Goal: Submit feedback/report problem

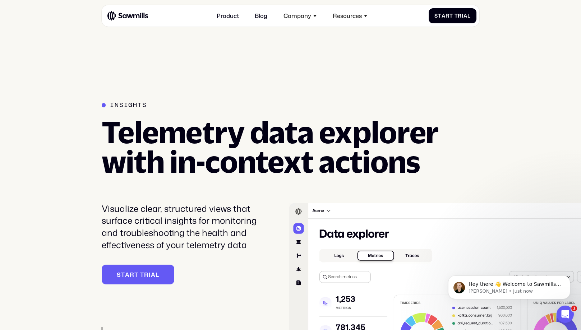
scroll to position [1497, 0]
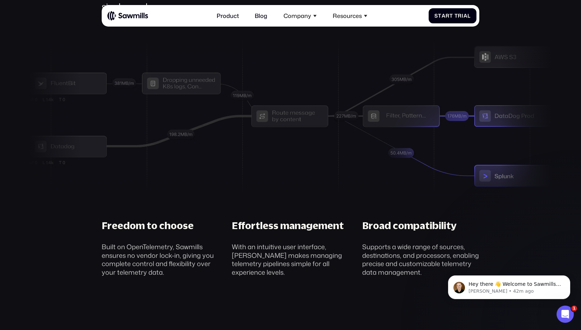
scroll to position [2253, 0]
